Goal: Information Seeking & Learning: Learn about a topic

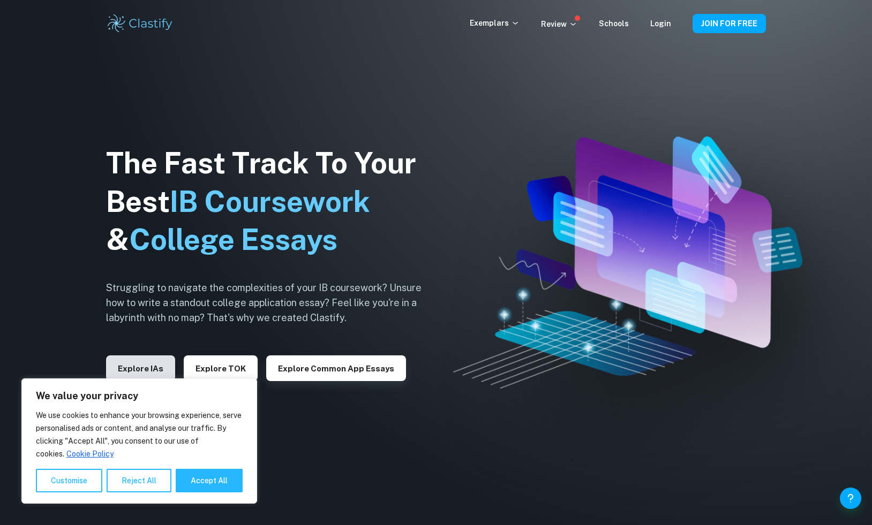
click at [131, 365] on button "Explore IAs" at bounding box center [140, 369] width 69 height 26
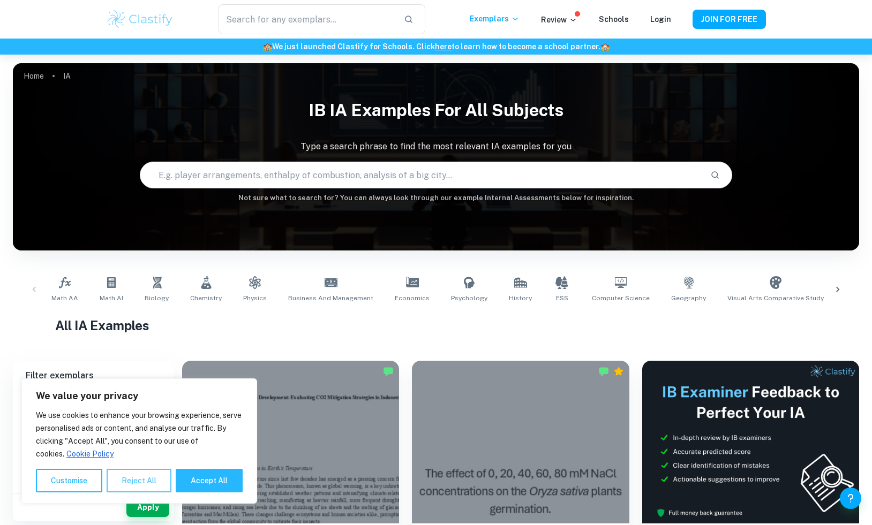
click at [140, 483] on button "Reject All" at bounding box center [139, 481] width 65 height 24
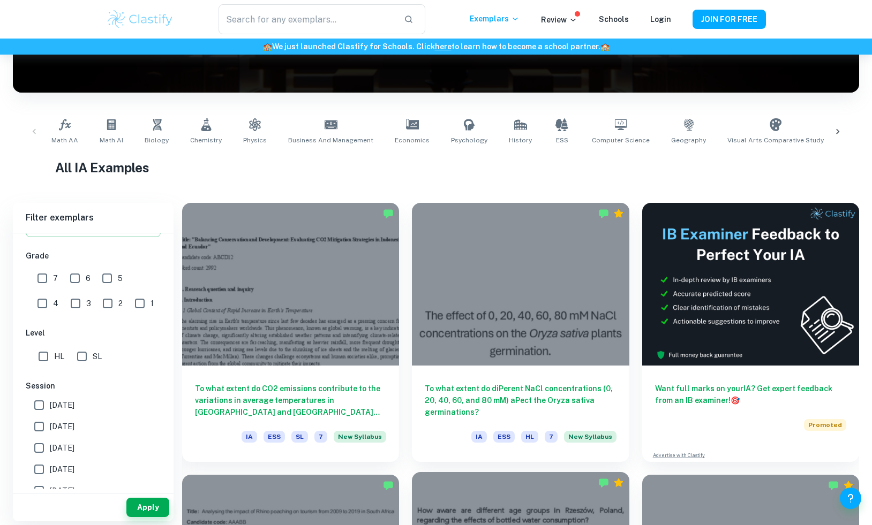
scroll to position [140, 0]
